Goal: Task Accomplishment & Management: Manage account settings

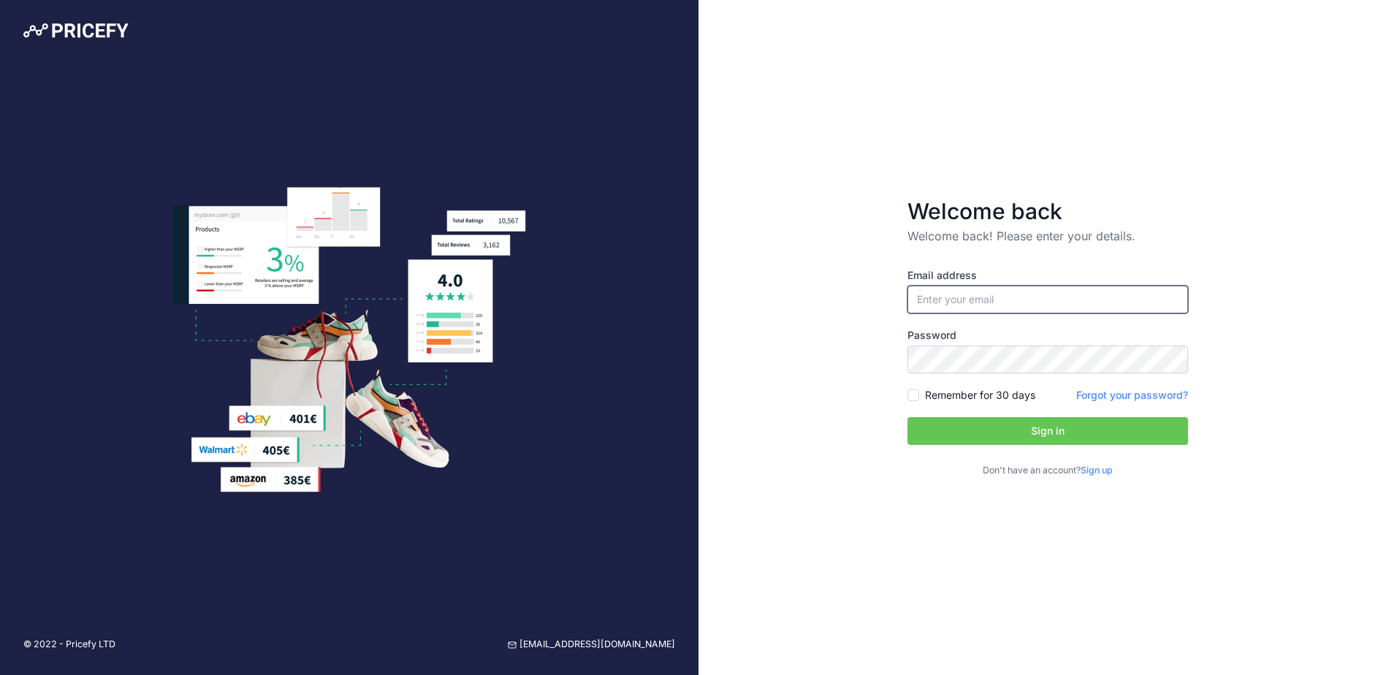
type input "[PERSON_NAME][EMAIL_ADDRESS][DOMAIN_NAME]"
click at [956, 395] on label "Remember for 30 days" at bounding box center [980, 395] width 110 height 15
click at [919, 395] on input "Remember for 30 days" at bounding box center [914, 395] width 12 height 12
checkbox input "true"
click at [1012, 429] on button "Sign in" at bounding box center [1048, 431] width 281 height 28
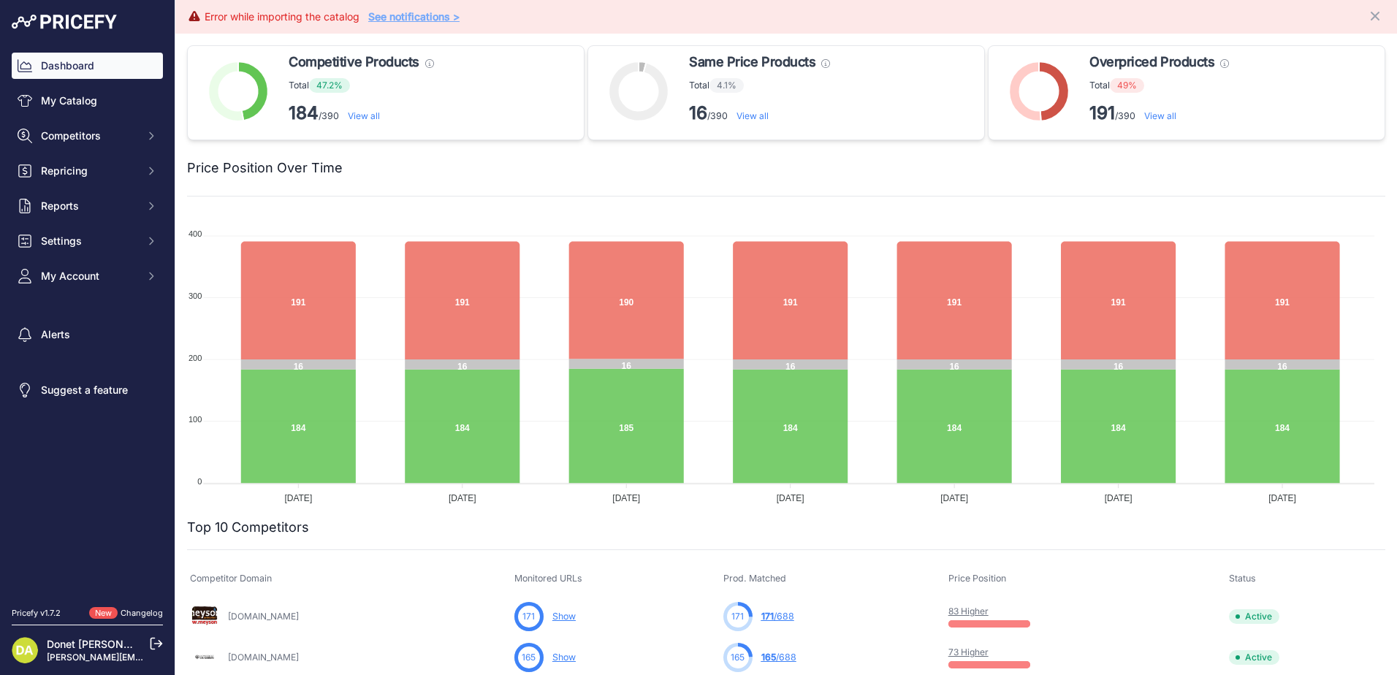
click at [74, 649] on link "Donet [PERSON_NAME]" at bounding box center [104, 644] width 115 height 12
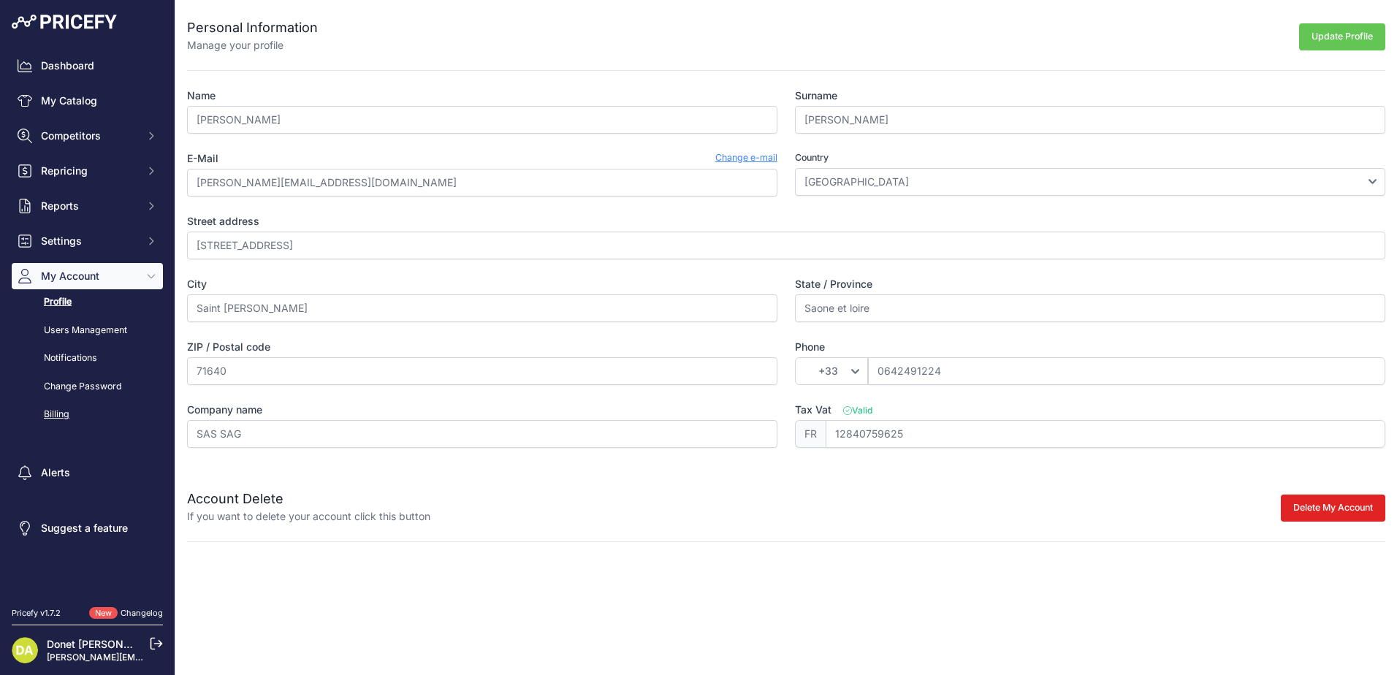
click at [66, 415] on link "Billing" at bounding box center [87, 415] width 151 height 26
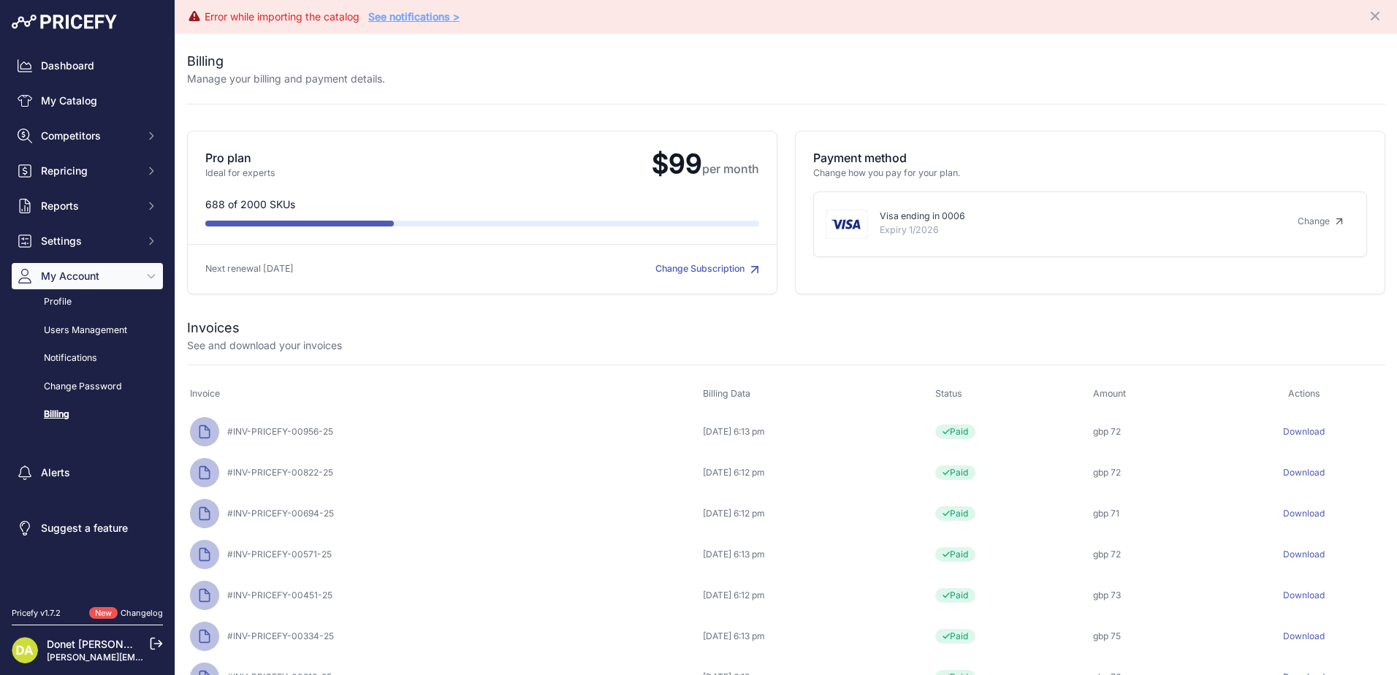
click at [1299, 431] on link "Download" at bounding box center [1304, 431] width 42 height 11
click at [1288, 474] on link "Download" at bounding box center [1304, 472] width 42 height 11
